Goal: Task Accomplishment & Management: Manage account settings

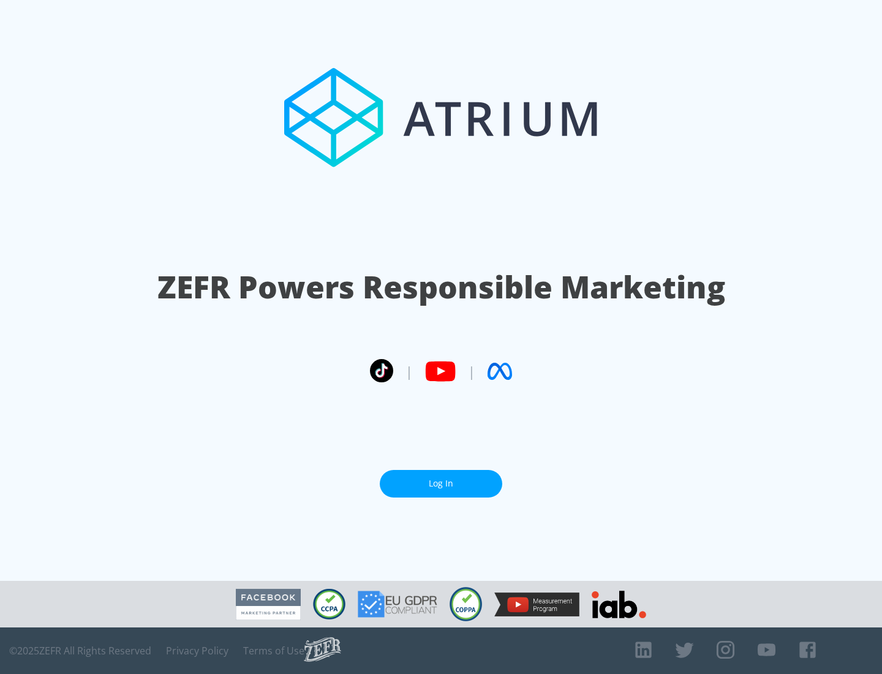
click at [441, 483] on link "Log In" at bounding box center [441, 484] width 122 height 28
